Goal: Information Seeking & Learning: Learn about a topic

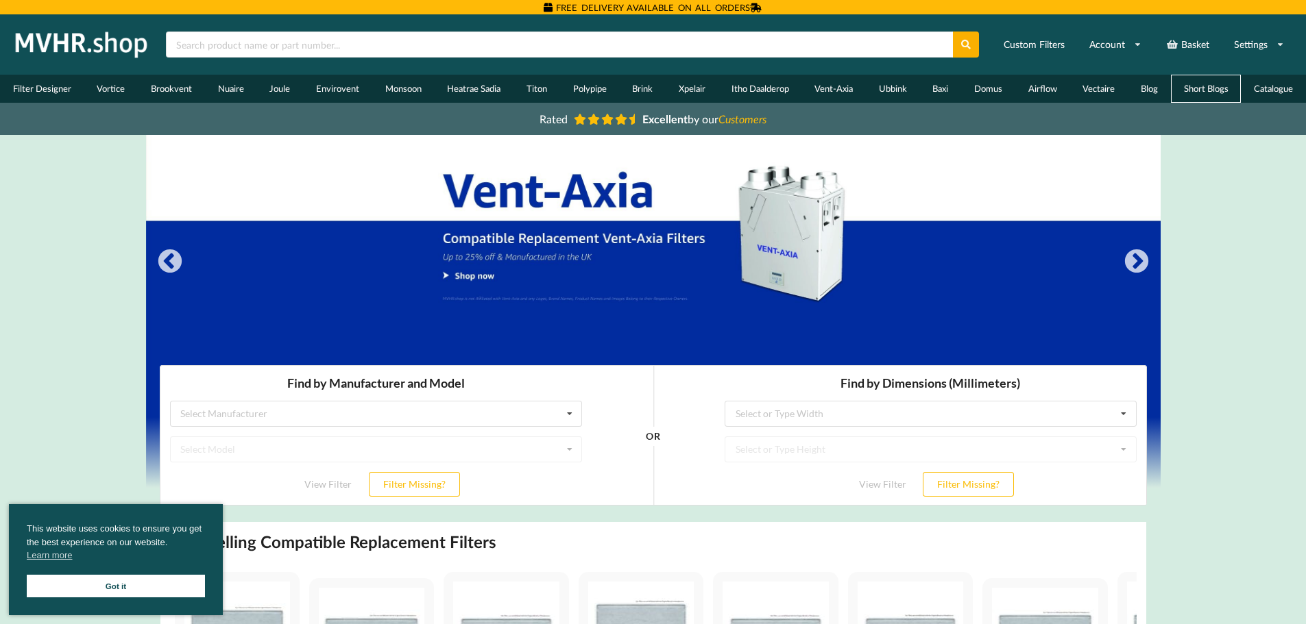
click at [1188, 85] on link "Short Blogs" at bounding box center [1206, 89] width 71 height 28
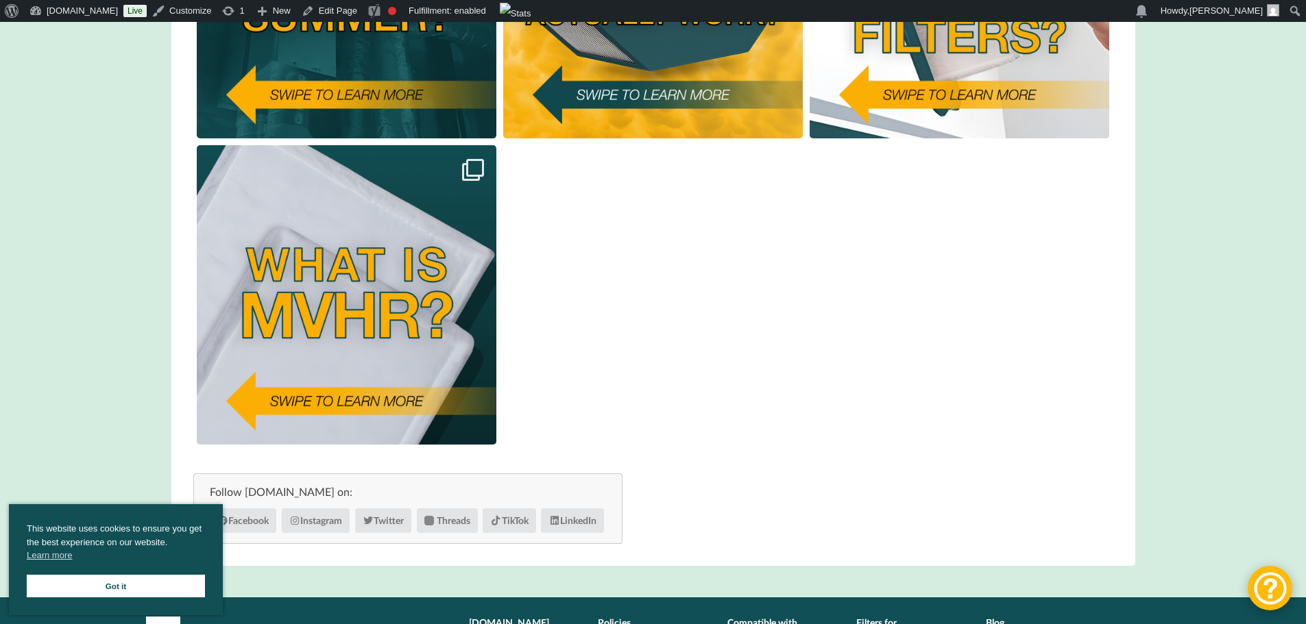
scroll to position [617, 0]
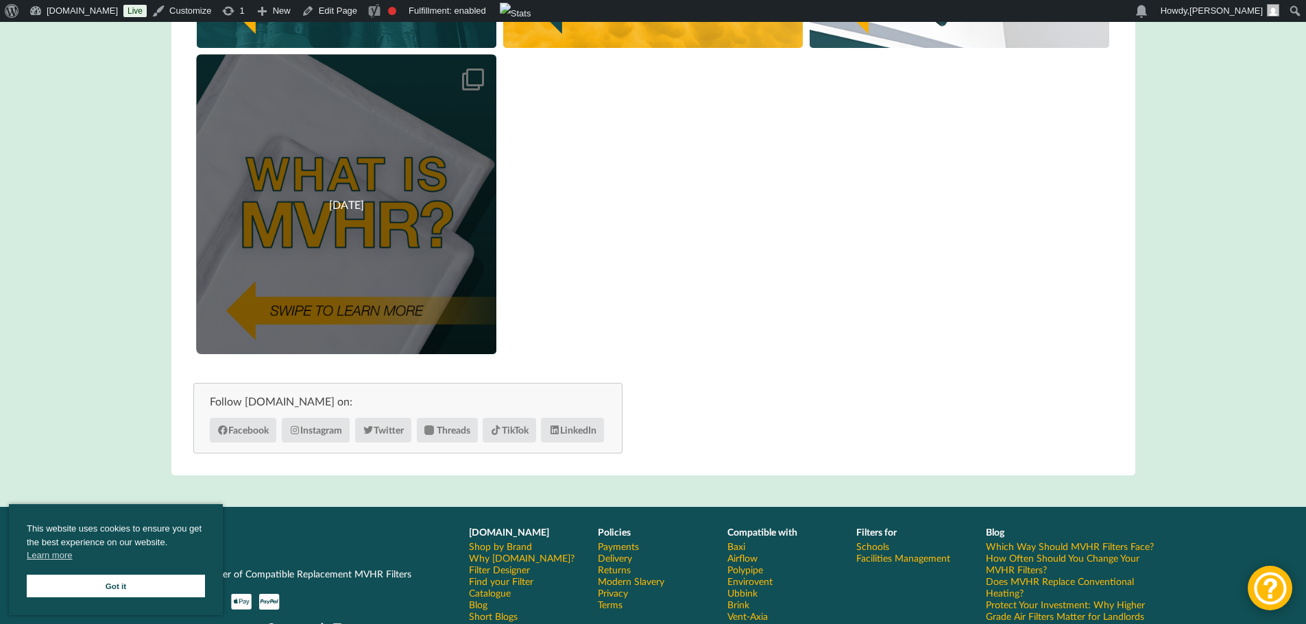
click at [329, 210] on span "05/06/2024" at bounding box center [346, 204] width 35 height 13
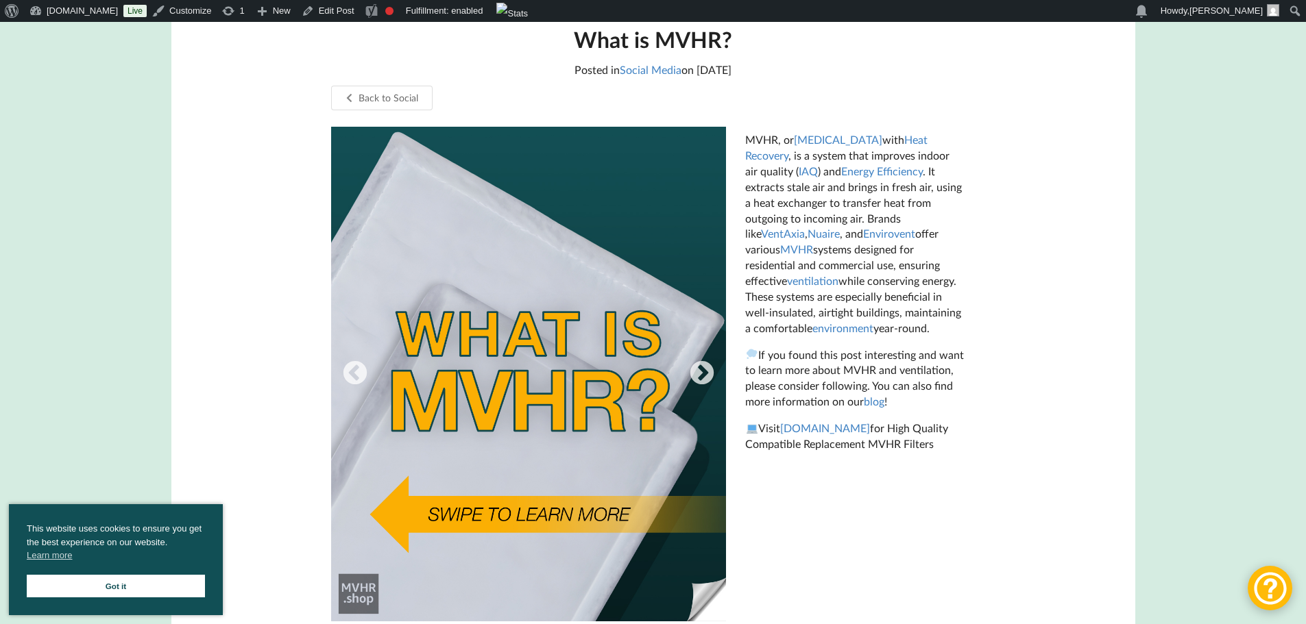
scroll to position [274, 0]
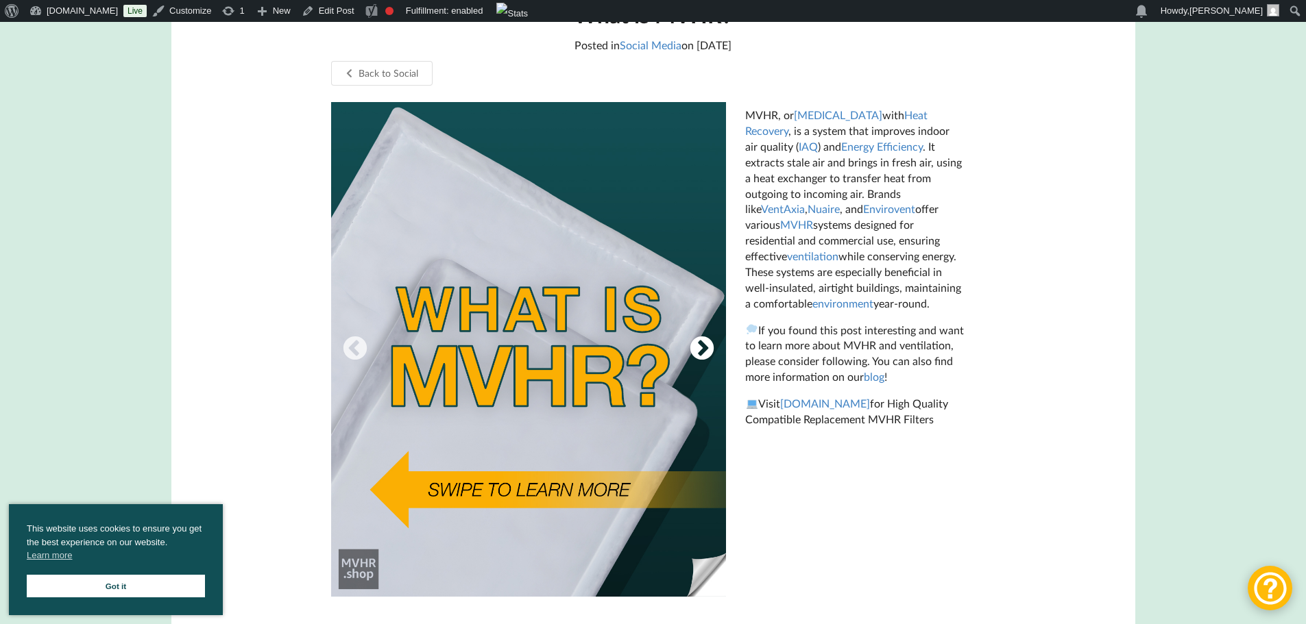
click at [703, 350] on button "Next" at bounding box center [701, 349] width 27 height 27
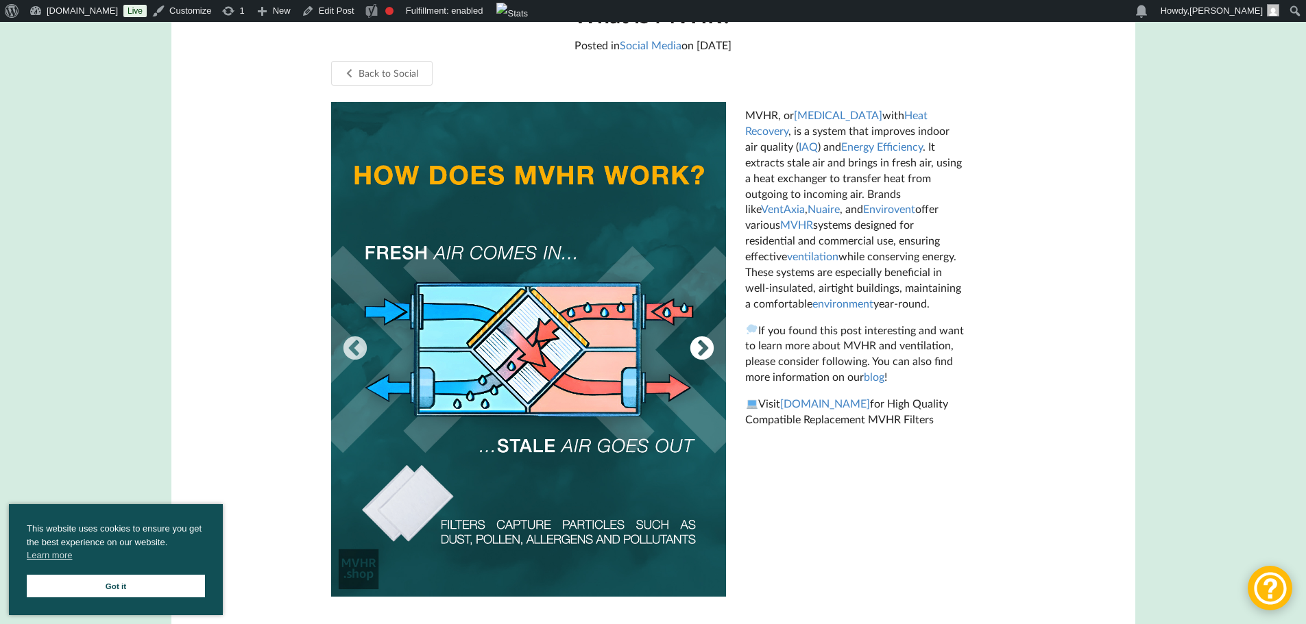
click at [703, 345] on button "Next" at bounding box center [701, 349] width 27 height 27
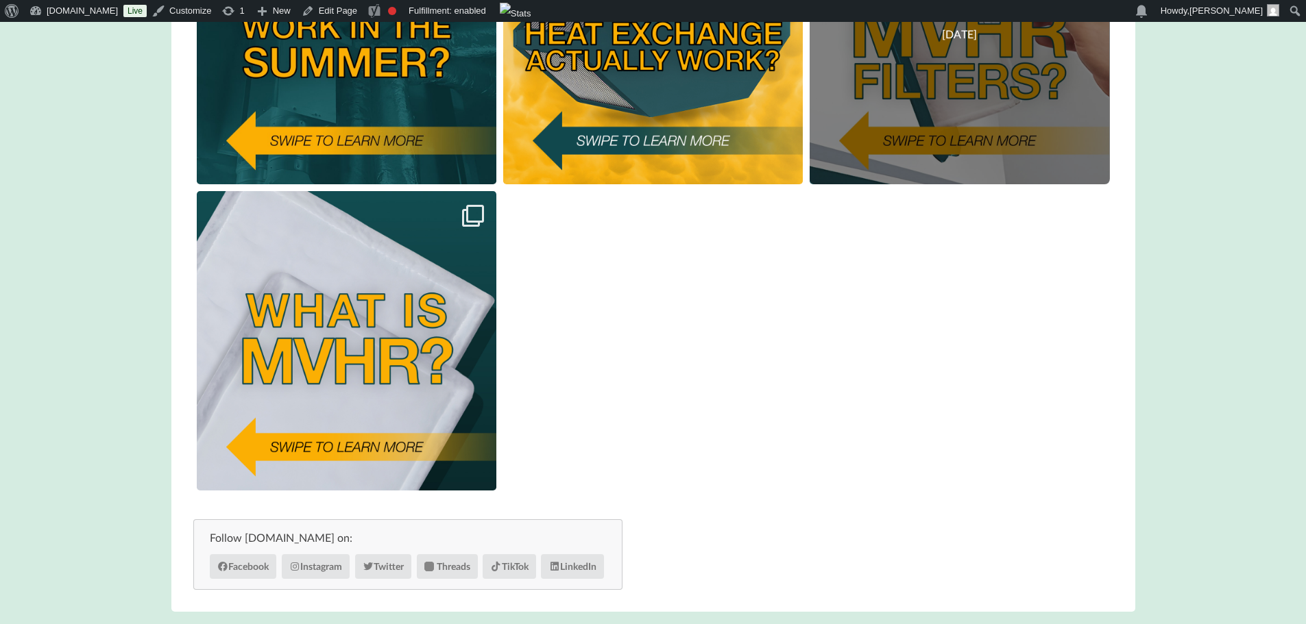
scroll to position [480, 0]
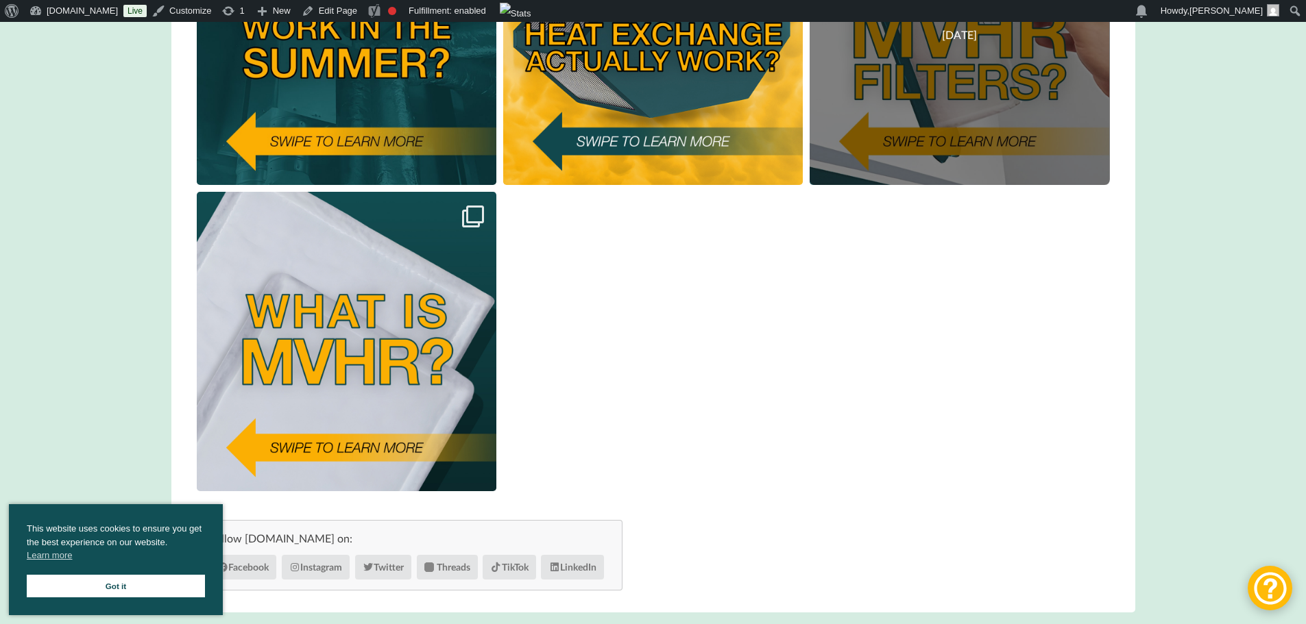
click at [988, 83] on div "14/06/2024" at bounding box center [959, 35] width 300 height 300
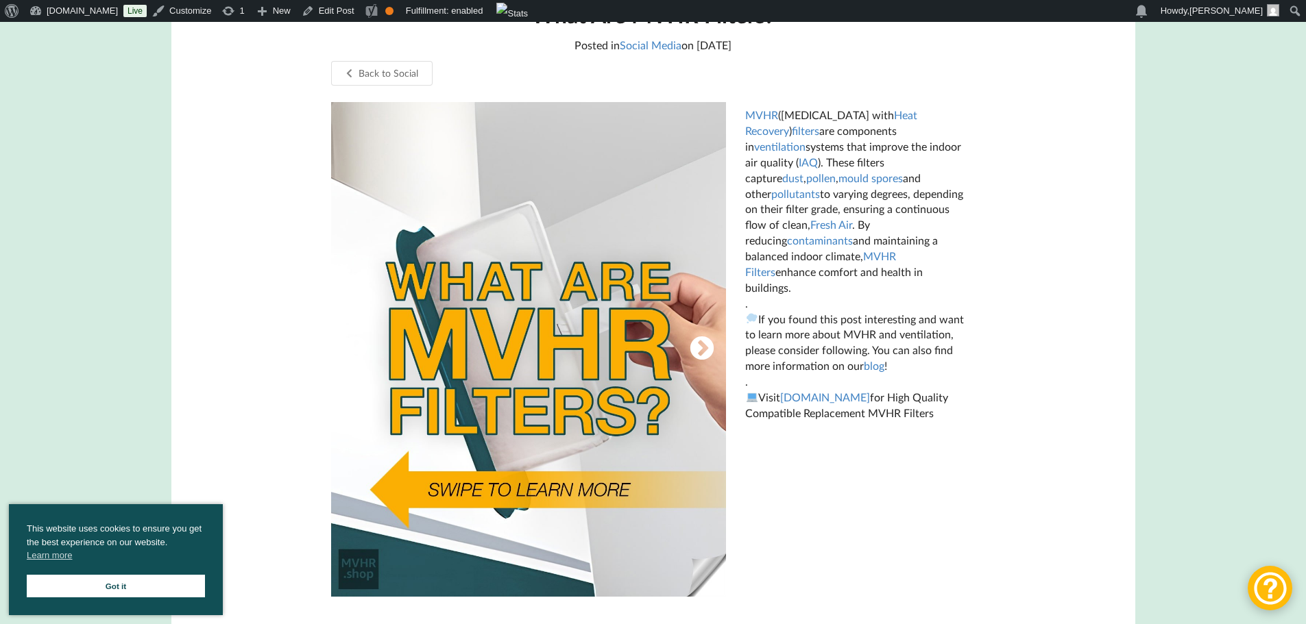
click at [696, 341] on button "Next" at bounding box center [701, 349] width 27 height 27
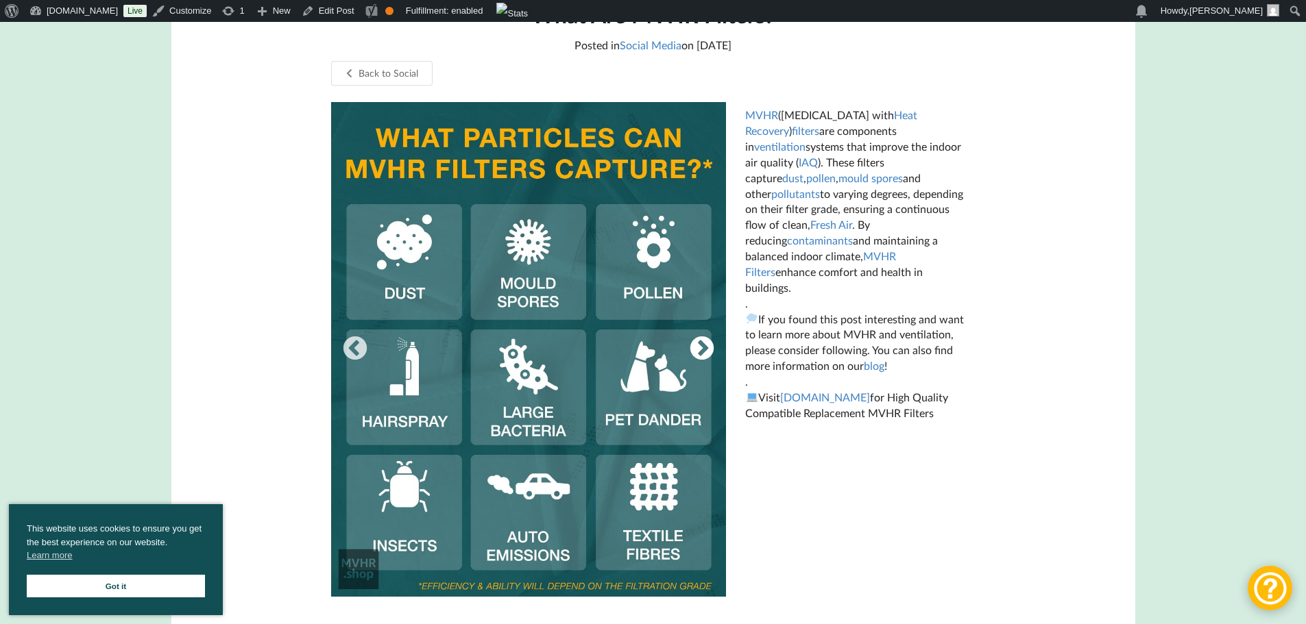
click at [696, 345] on button "Next" at bounding box center [701, 349] width 27 height 27
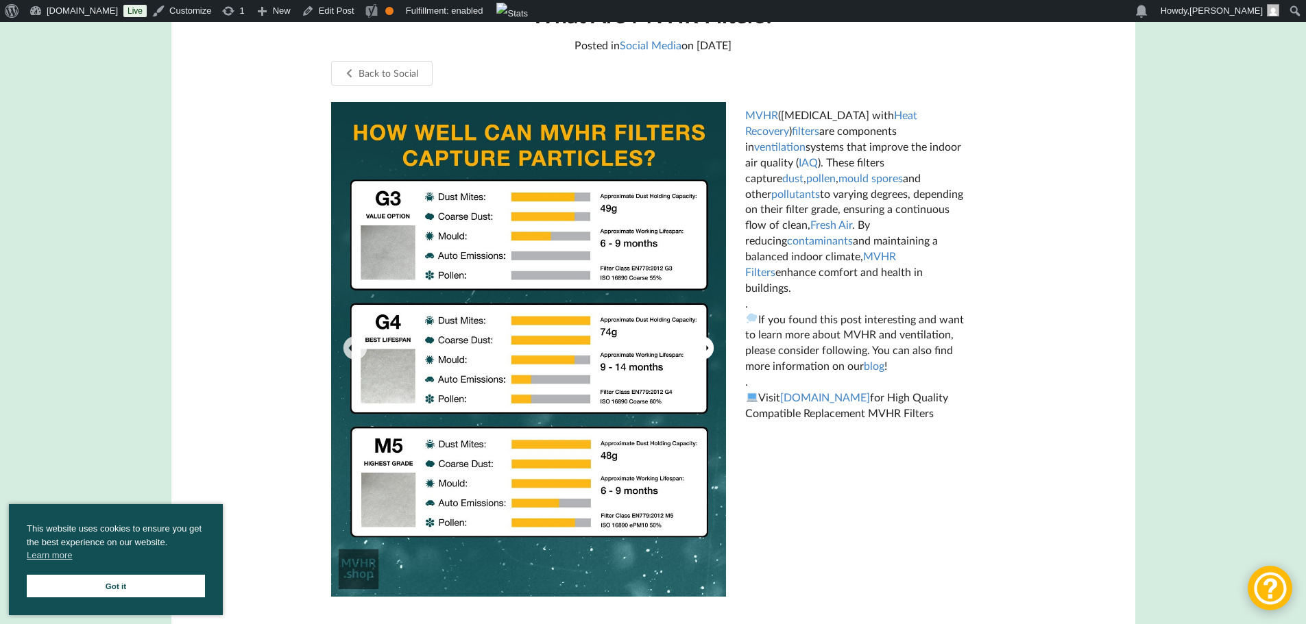
click at [711, 347] on button "Next" at bounding box center [701, 349] width 27 height 27
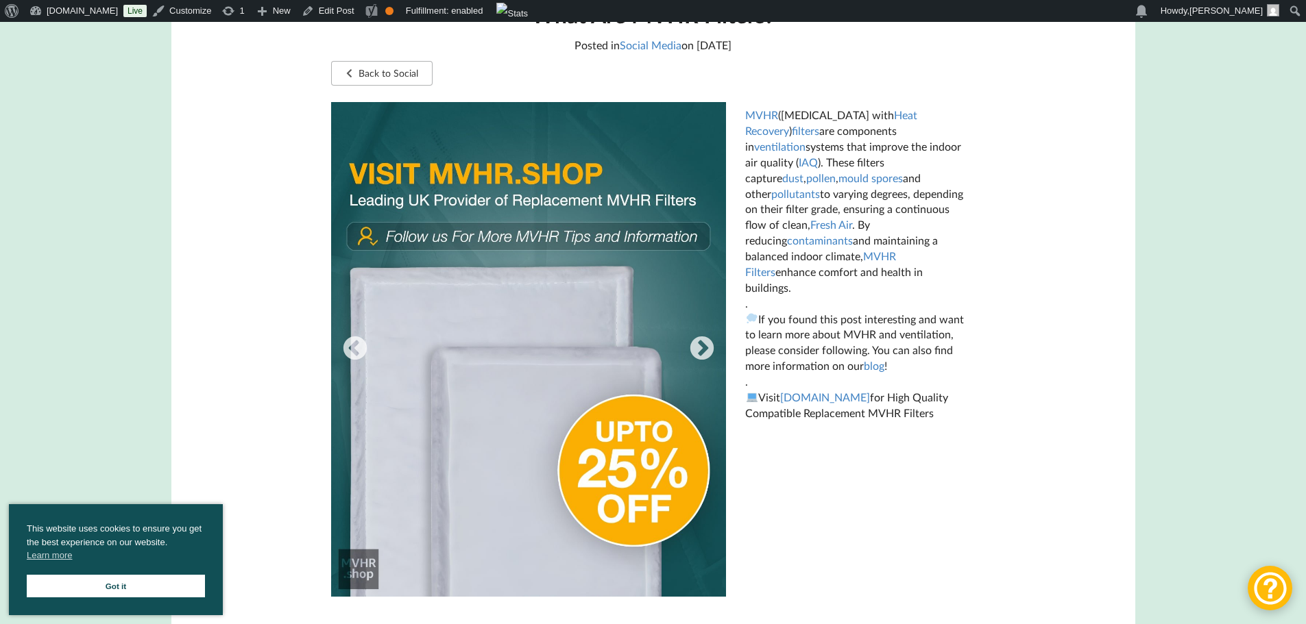
click at [408, 80] on link "Back to Social" at bounding box center [382, 73] width 102 height 25
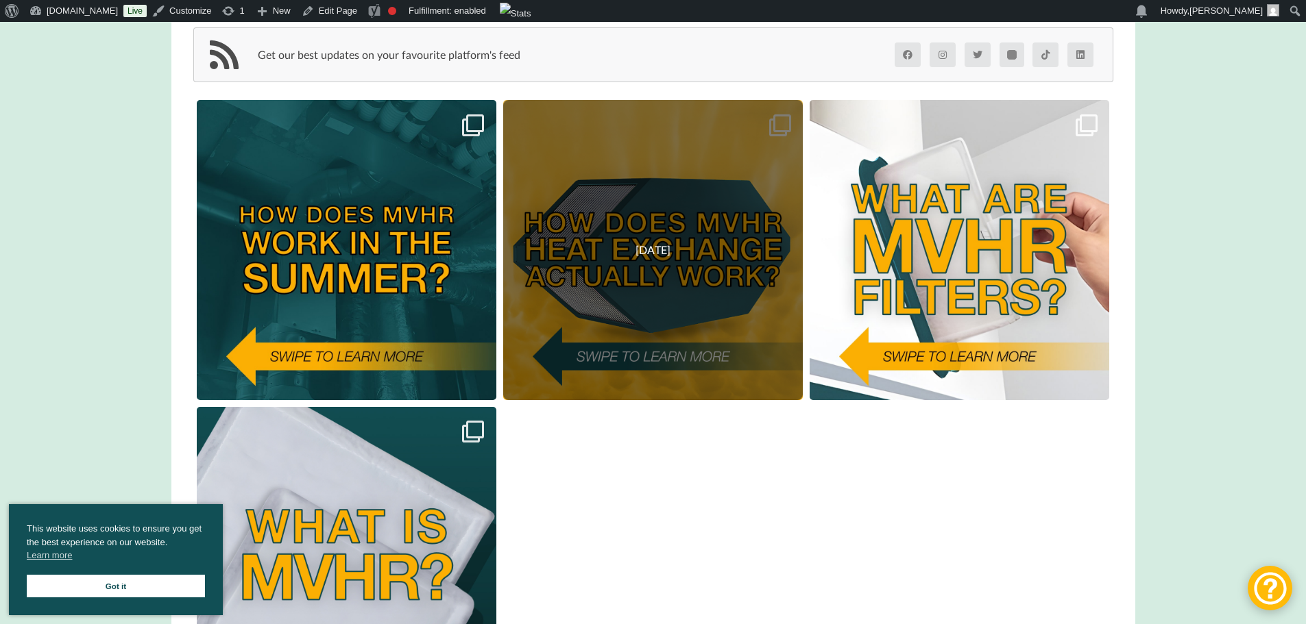
scroll to position [274, 0]
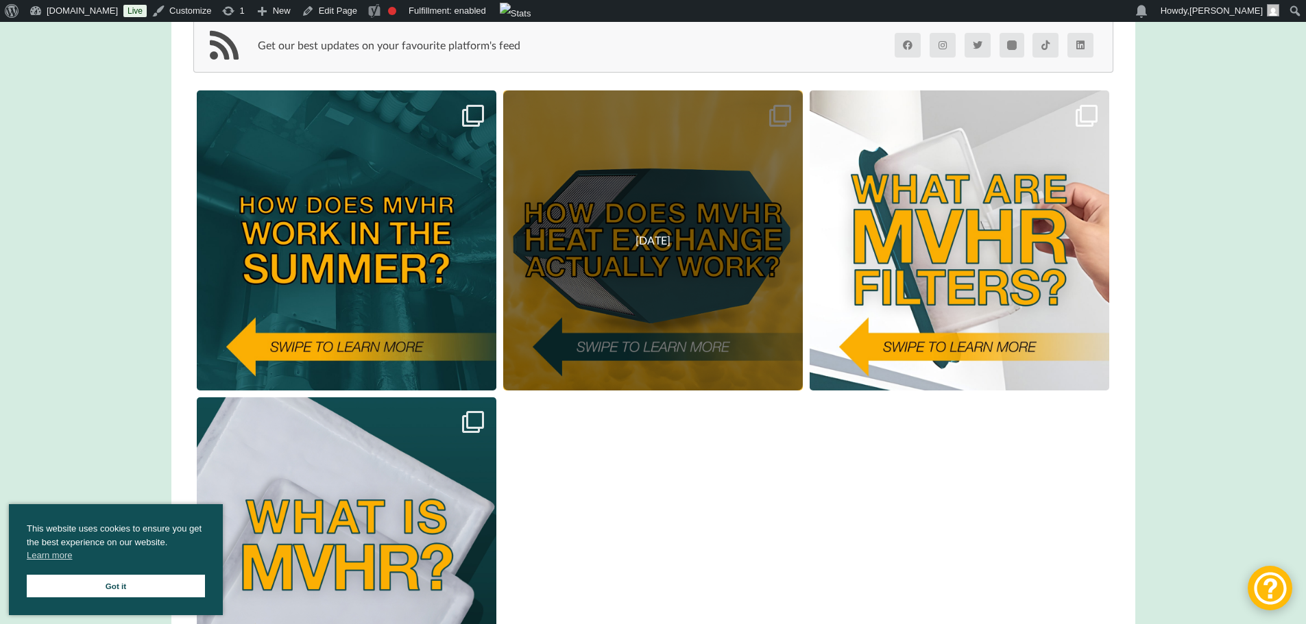
click at [643, 284] on div "[DATE]" at bounding box center [653, 240] width 300 height 300
